Goal: Navigation & Orientation: Find specific page/section

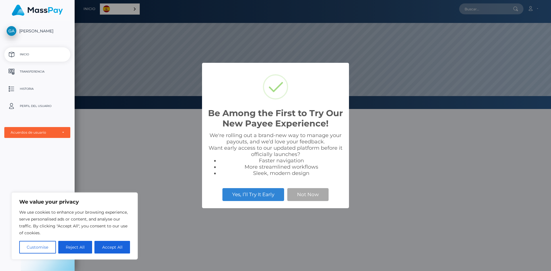
scroll to position [109, 477]
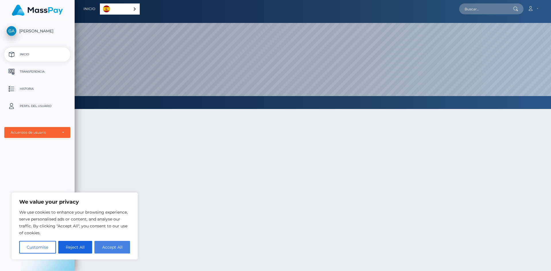
click at [117, 249] on button "Accept All" at bounding box center [112, 247] width 36 height 13
checkbox input "true"
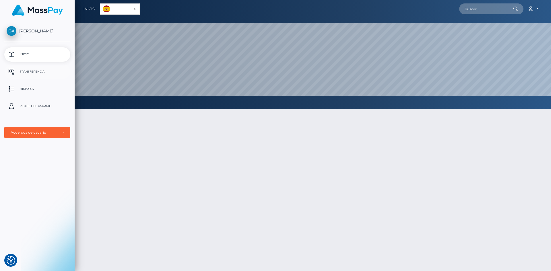
click at [46, 71] on p "Transferencia" at bounding box center [37, 71] width 61 height 9
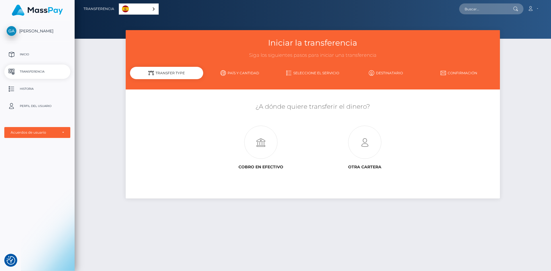
drag, startPoint x: 277, startPoint y: 225, endPoint x: 271, endPoint y: 208, distance: 18.2
click at [277, 225] on div "Iniciar la transferencia Siga los siguientes pasos para iniciar una transferenc…" at bounding box center [313, 148] width 477 height 236
click at [29, 54] on p "Inicio" at bounding box center [37, 54] width 61 height 9
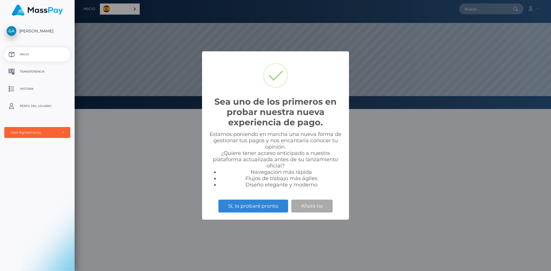
scroll to position [109, 477]
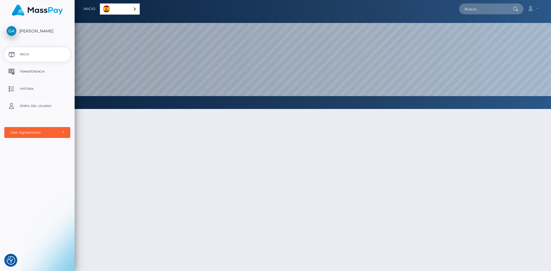
click at [45, 105] on p "Perfil del usuario" at bounding box center [37, 106] width 61 height 9
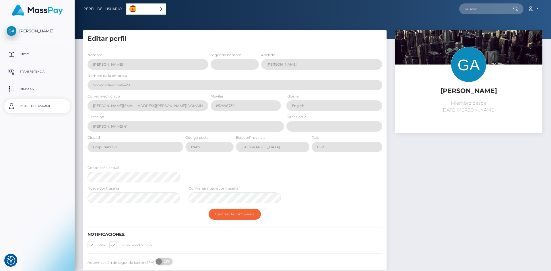
select select
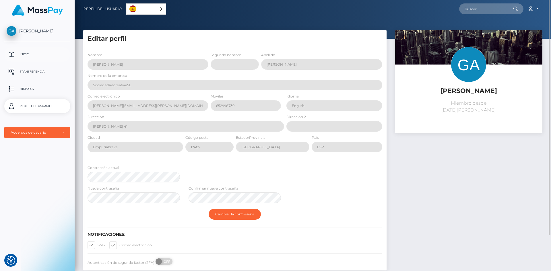
click at [23, 49] on link "Inicio" at bounding box center [37, 54] width 66 height 14
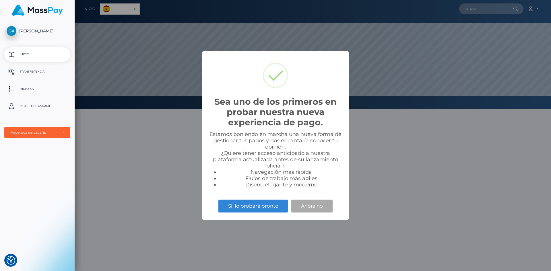
scroll to position [109, 477]
click at [310, 206] on button "Ahora no" at bounding box center [311, 206] width 41 height 13
